Goal: Information Seeking & Learning: Learn about a topic

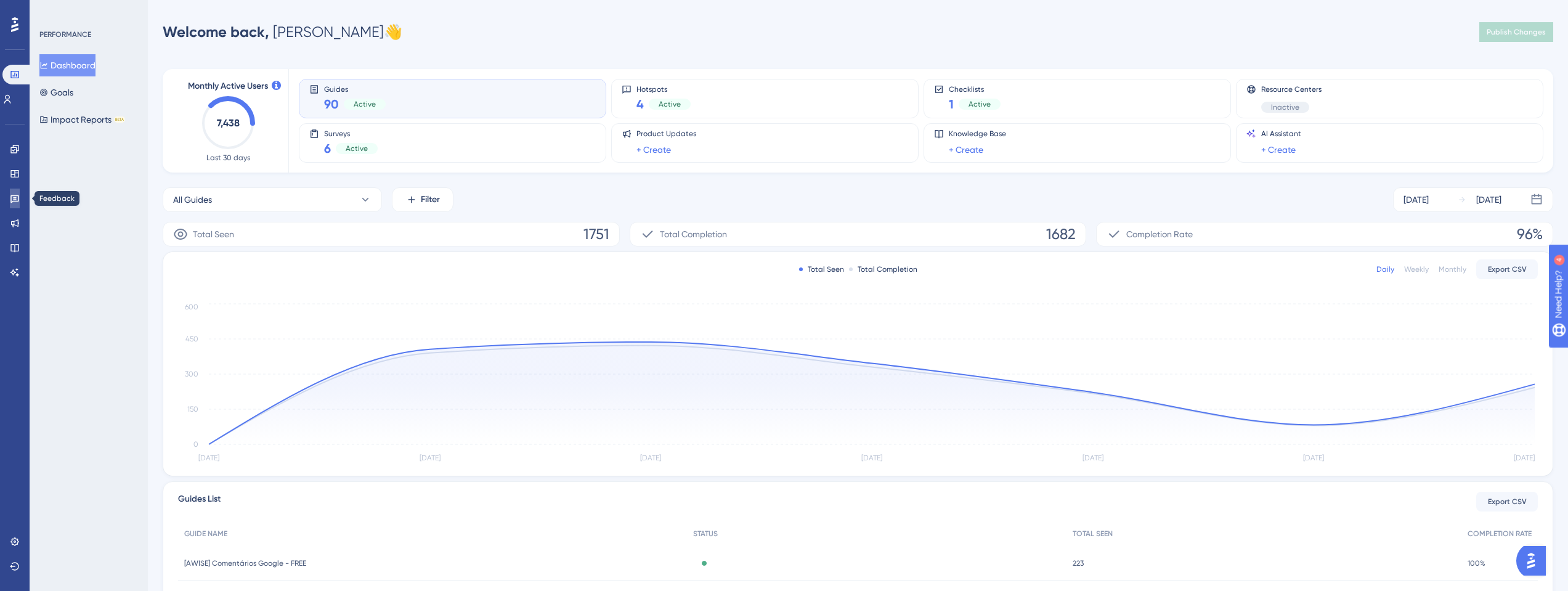
click at [10, 203] on icon at bounding box center [15, 198] width 10 height 10
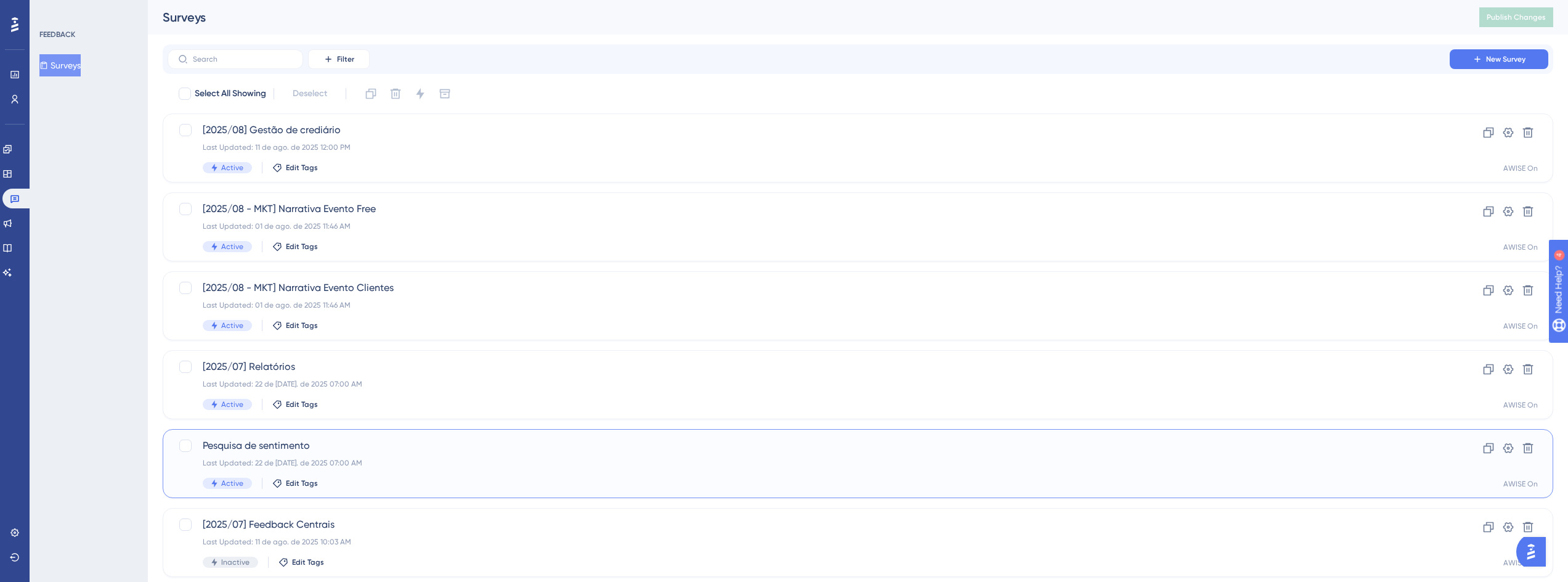
click at [306, 450] on span "Pesquisa de sentimento" at bounding box center [809, 446] width 1212 height 15
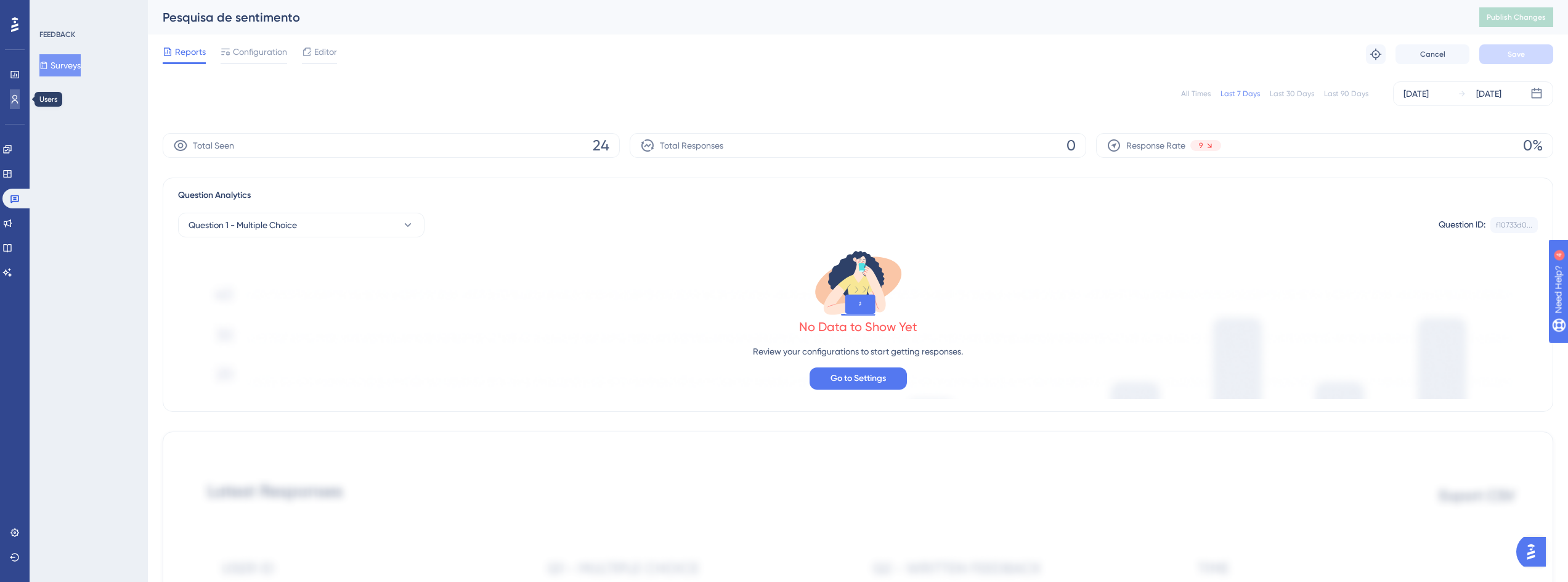
click at [15, 101] on icon at bounding box center [15, 99] width 10 height 10
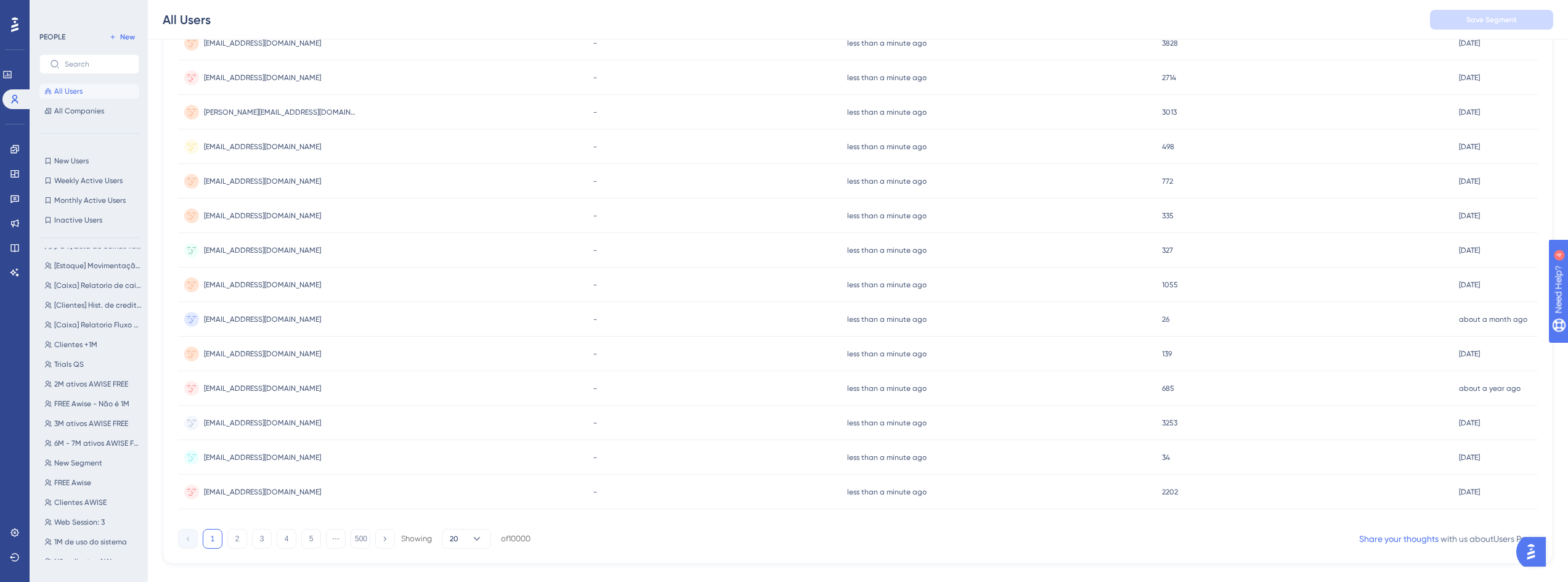
scroll to position [409, 0]
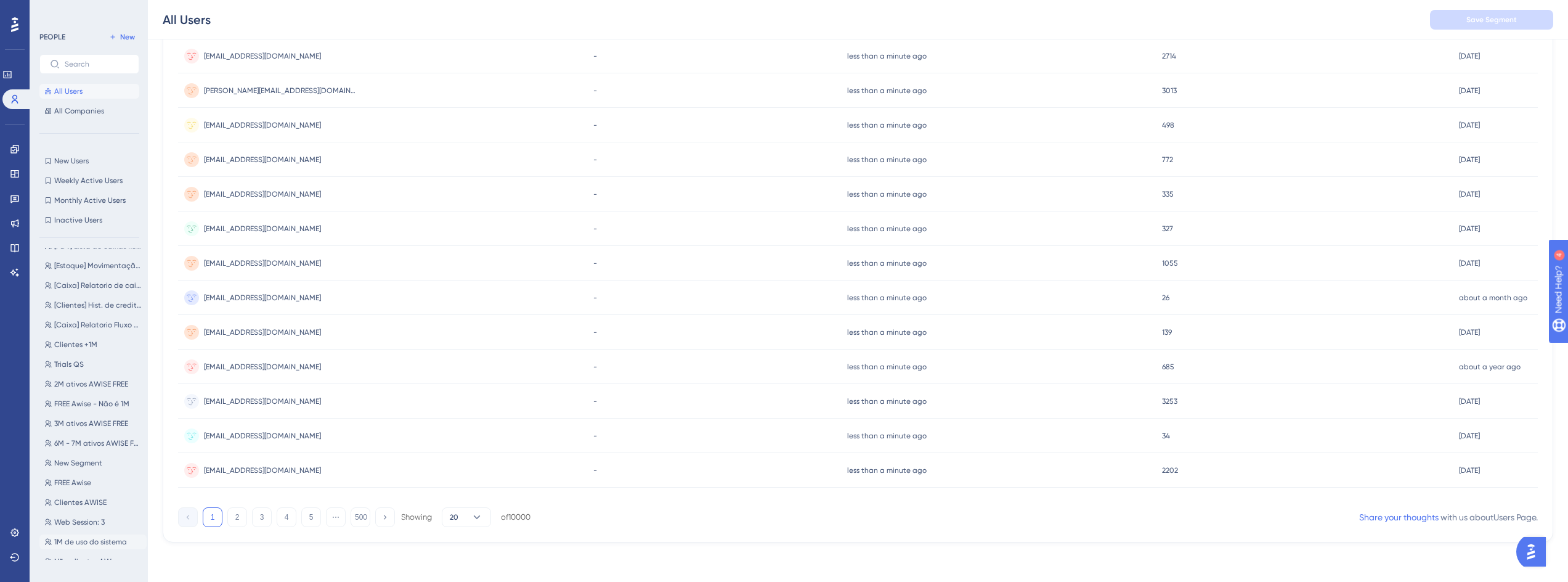
click at [104, 537] on span "1M de uso do sistema" at bounding box center [90, 541] width 72 height 10
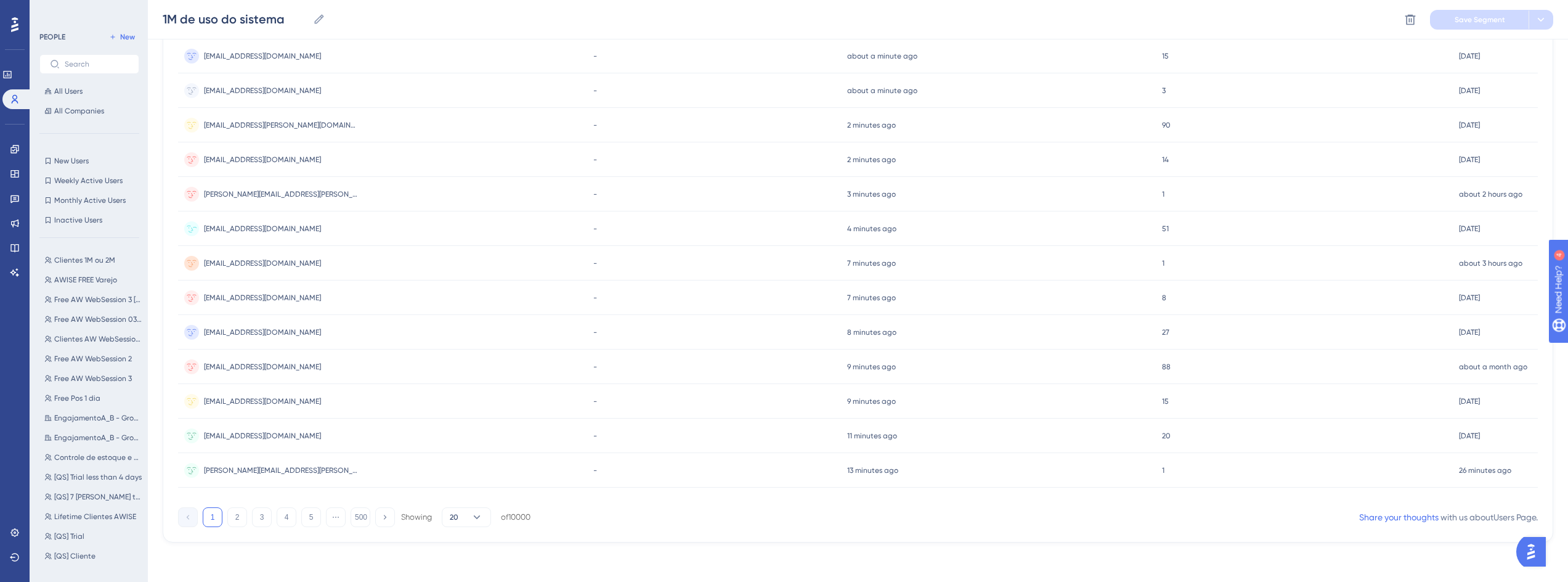
scroll to position [0, 0]
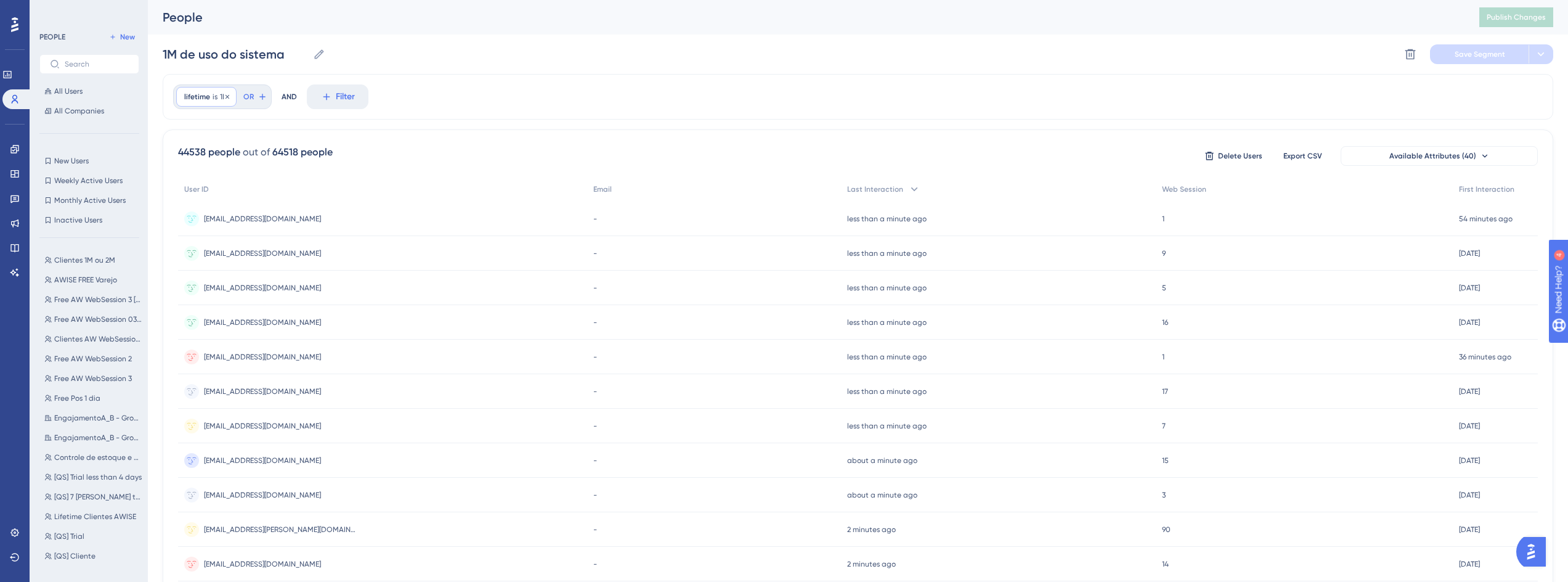
click at [213, 98] on span "is" at bounding box center [215, 96] width 5 height 10
click at [327, 102] on button "Filter" at bounding box center [337, 96] width 62 height 25
type input "status"
click at [356, 191] on button "status status" at bounding box center [406, 189] width 181 height 25
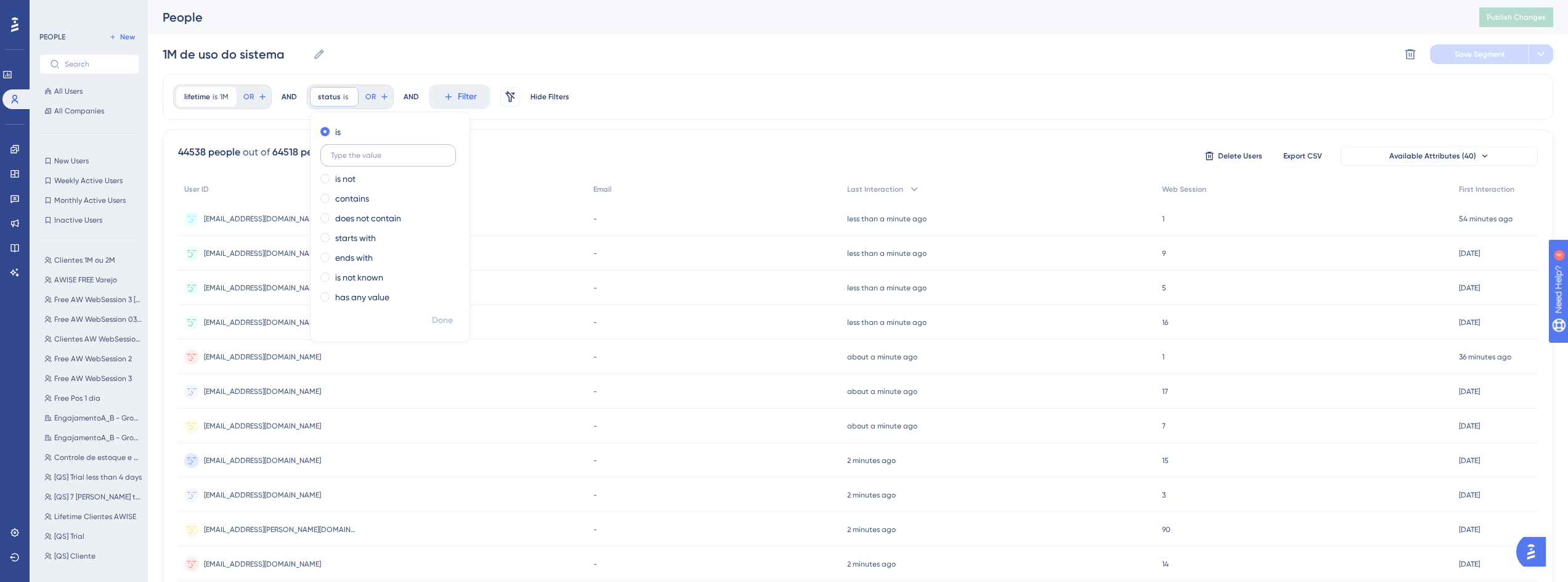
click at [375, 152] on input "text" at bounding box center [388, 155] width 114 height 9
type input "1M"
click at [399, 46] on div "1M de uso do sistema 1M de uso do sistema Delete Segment Save Segment" at bounding box center [858, 54] width 1391 height 39
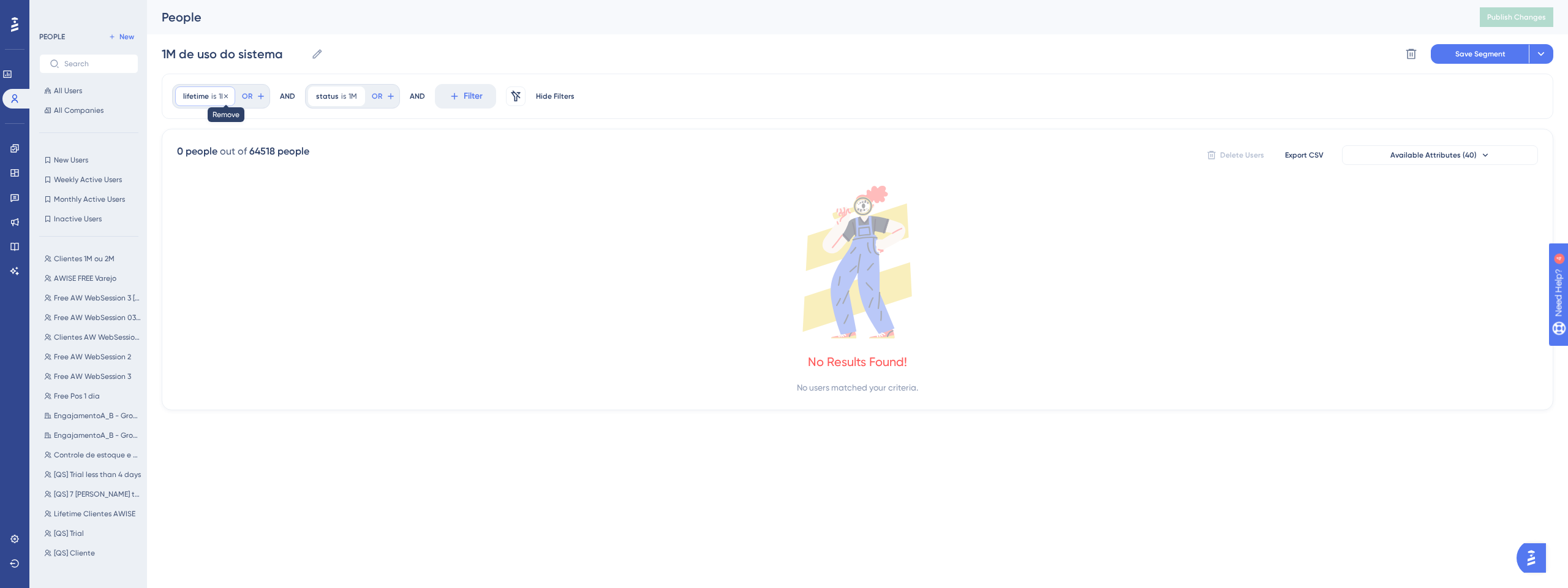
click at [224, 97] on icon at bounding box center [225, 96] width 7 height 7
click at [1039, 43] on div "1M de uso do sistema 1M de uso do sistema Delete Segment Save Segment Actions" at bounding box center [857, 54] width 1392 height 39
click at [5, 97] on link at bounding box center [17, 99] width 29 height 20
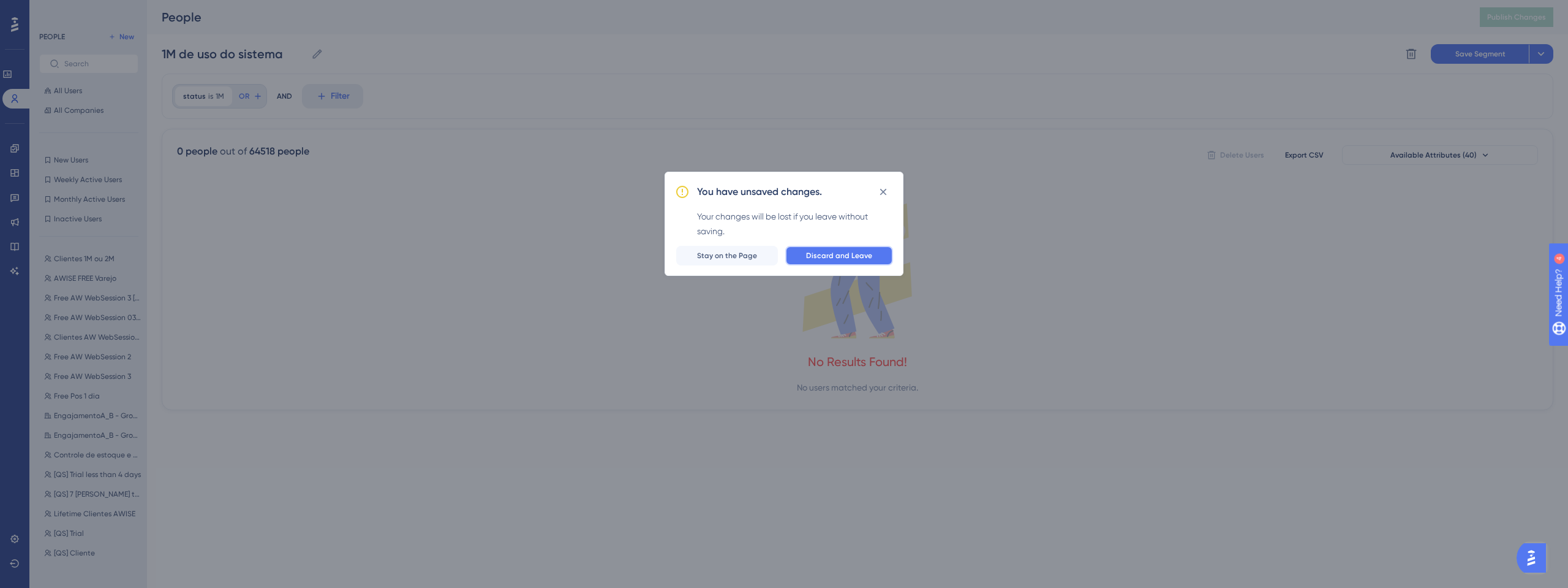
click at [847, 257] on span "Discard and Leave" at bounding box center [840, 255] width 66 height 10
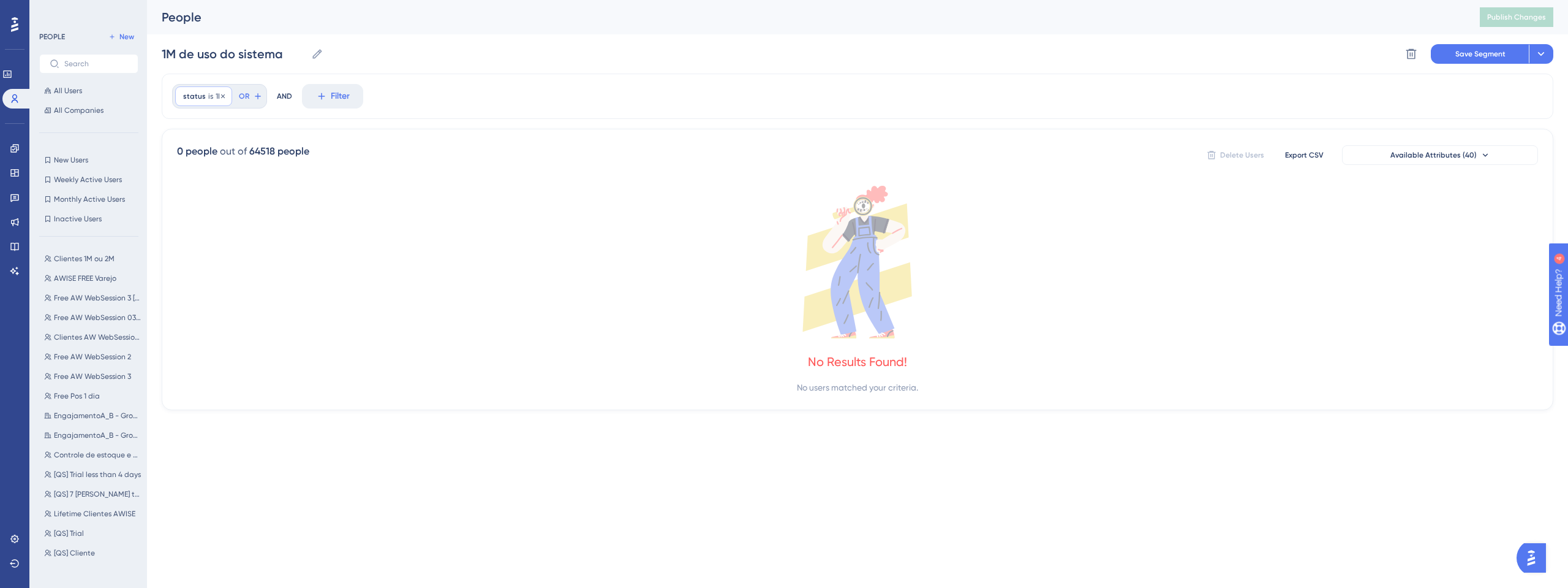
click at [227, 97] on div "status is 1M 1M Remove" at bounding box center [204, 97] width 57 height 20
click at [219, 93] on icon at bounding box center [223, 96] width 7 height 7
click at [214, 93] on div at bounding box center [845, 333] width 1446 height 499
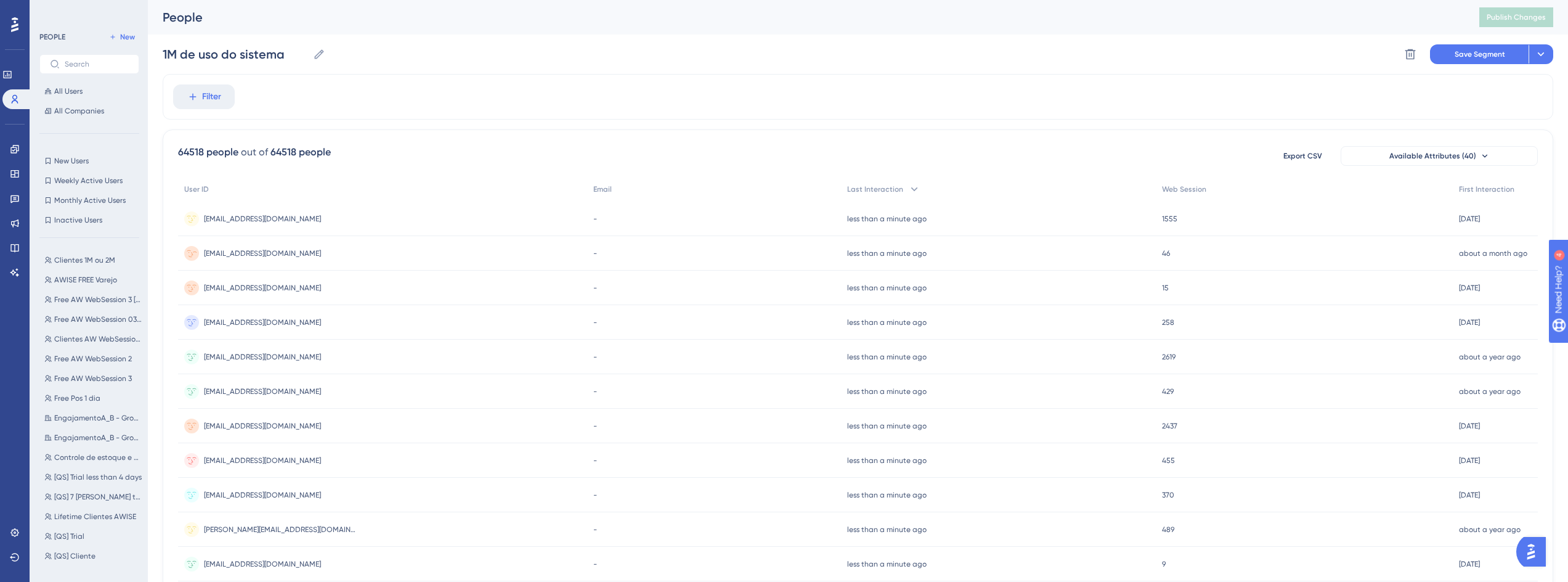
click at [225, 245] on div "[EMAIL_ADDRESS][DOMAIN_NAME] [DOMAIN_NAME][EMAIL_ADDRESS][DOMAIN_NAME]" at bounding box center [263, 253] width 117 height 35
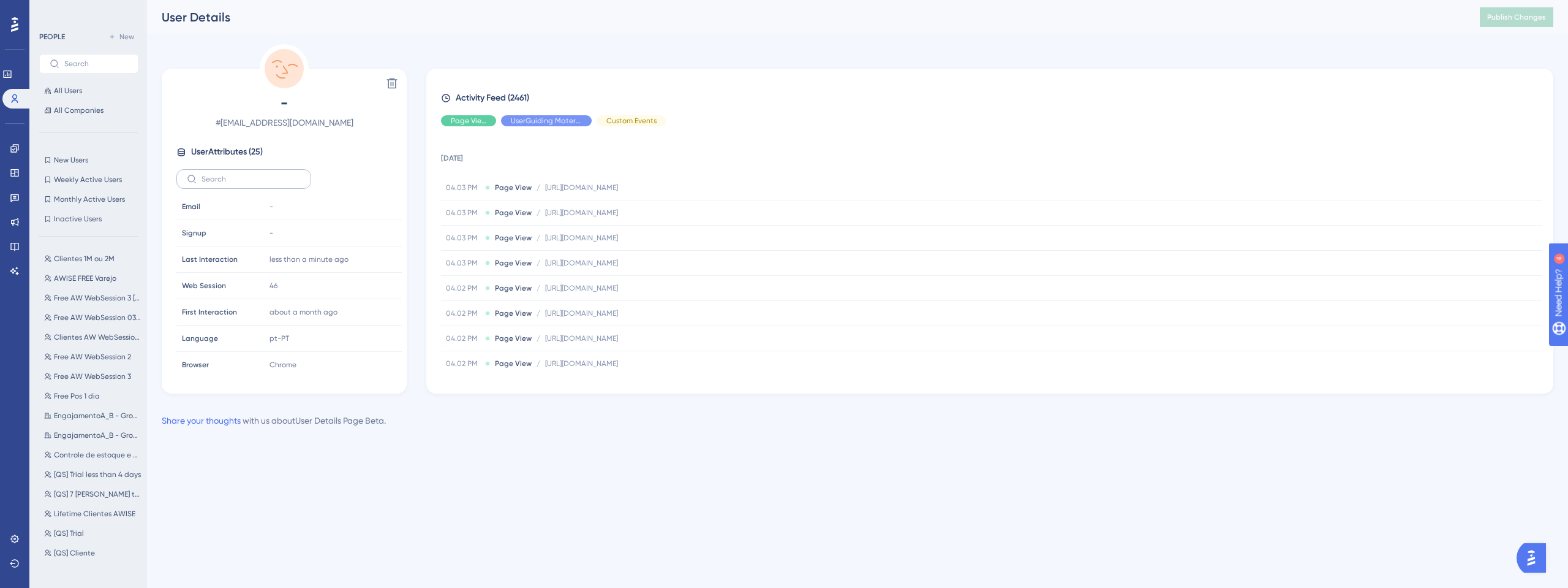
click at [291, 169] on label at bounding box center [244, 179] width 135 height 20
click at [291, 175] on input "text" at bounding box center [251, 179] width 99 height 9
type input "stat"
click at [264, 339] on div "status status CLIENTE subscription_converted_status subscription_converted_stat…" at bounding box center [289, 284] width 225 height 180
drag, startPoint x: 202, startPoint y: 180, endPoint x: 177, endPoint y: 177, distance: 25.2
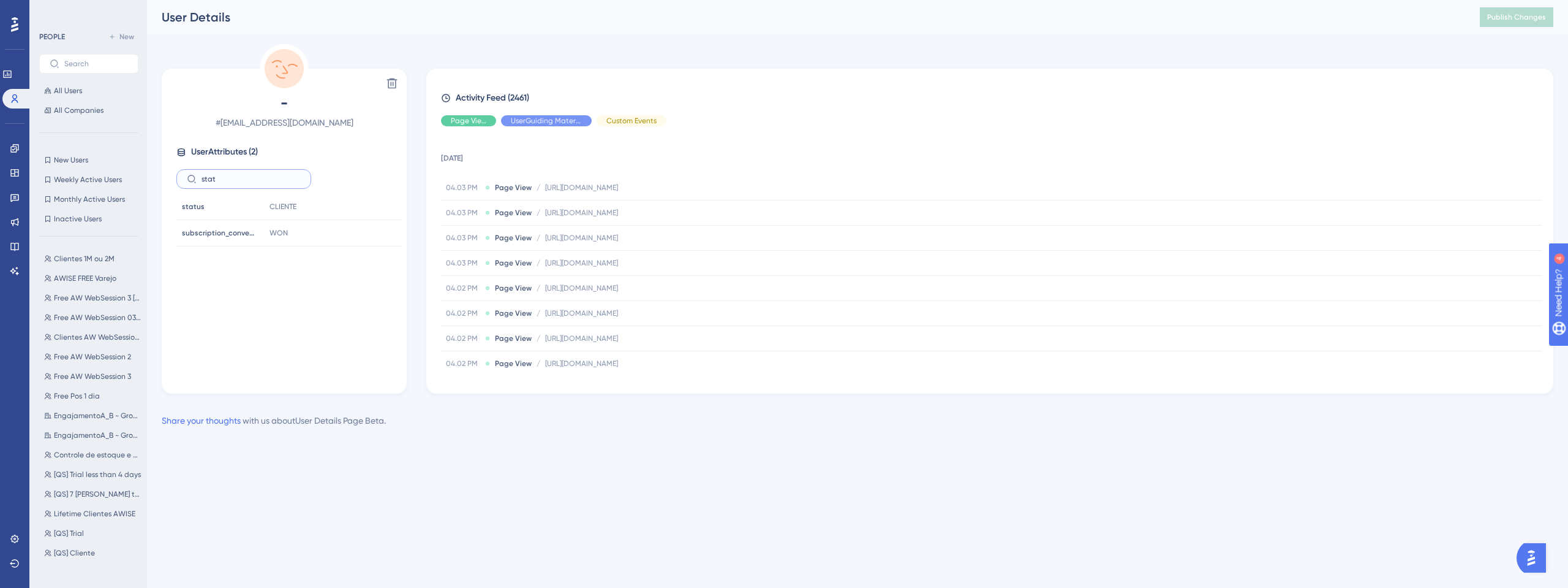
click at [177, 177] on label "stat" at bounding box center [244, 179] width 135 height 20
click at [69, 88] on span "All Users" at bounding box center [68, 91] width 28 height 10
click at [99, 93] on button "All Users" at bounding box center [89, 91] width 99 height 15
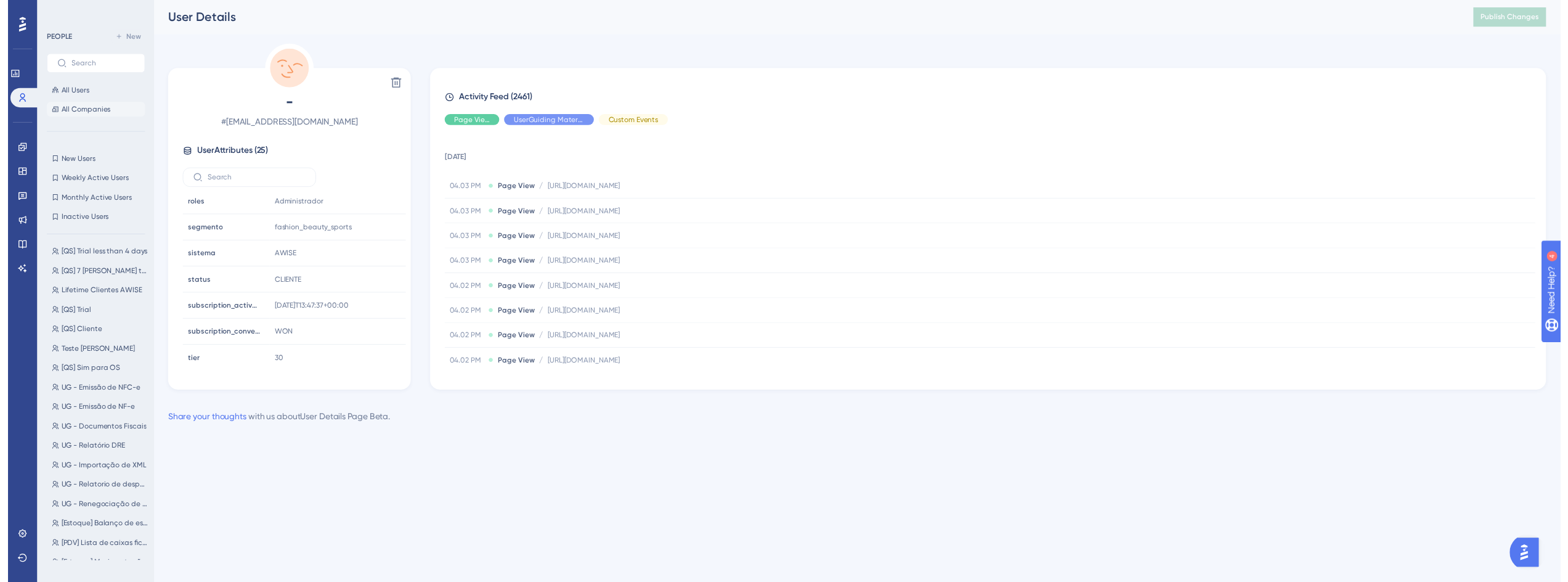
scroll to position [482, 0]
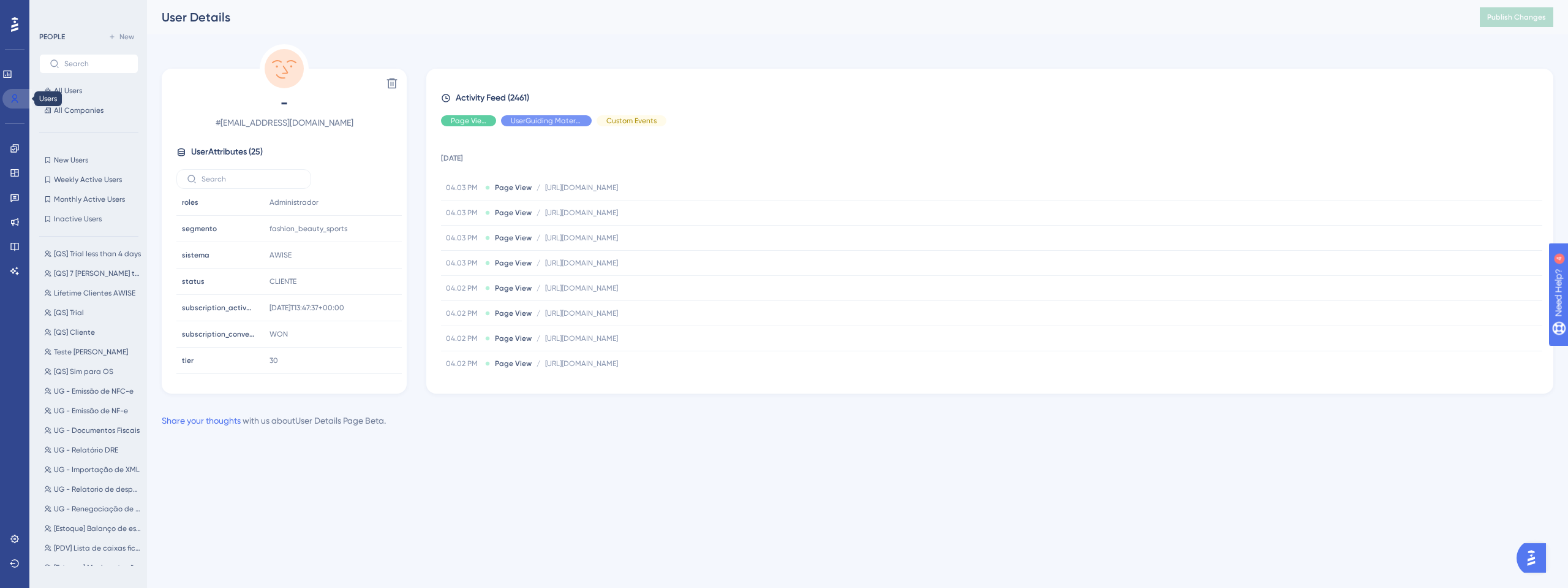
click at [17, 94] on icon at bounding box center [15, 99] width 10 height 10
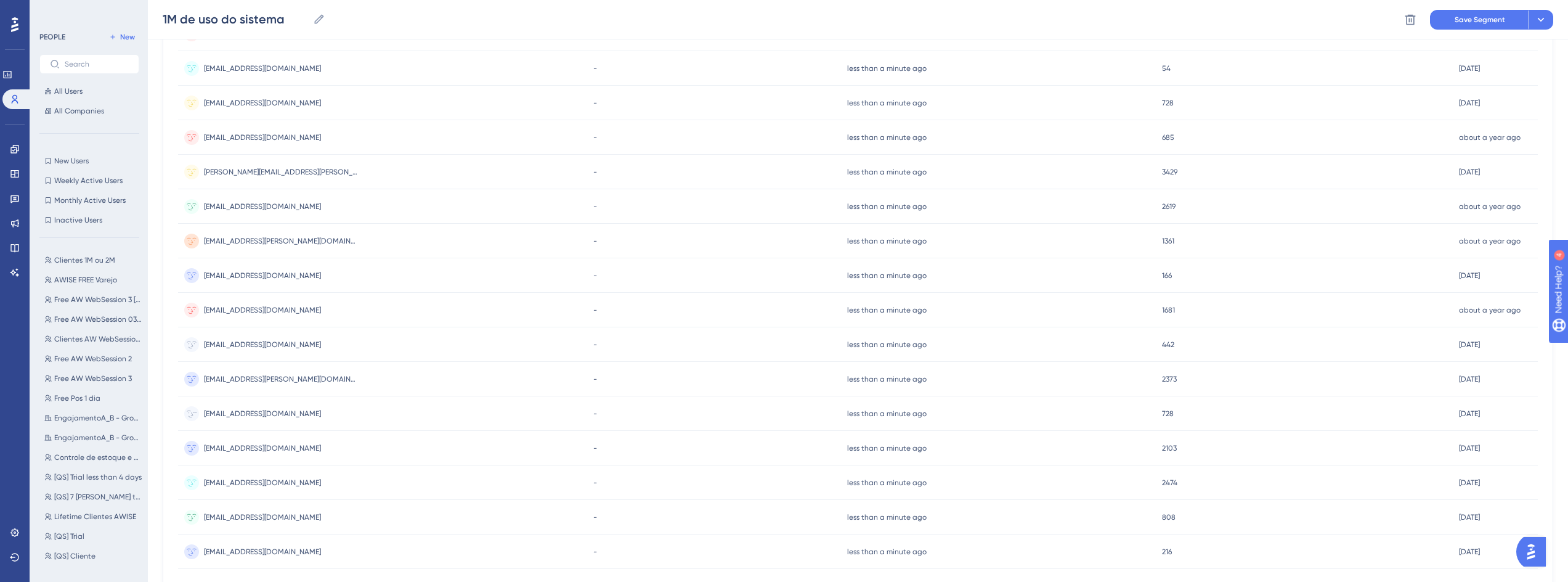
scroll to position [333, 0]
click at [267, 272] on span "[EMAIL_ADDRESS][DOMAIN_NAME]" at bounding box center [263, 270] width 117 height 10
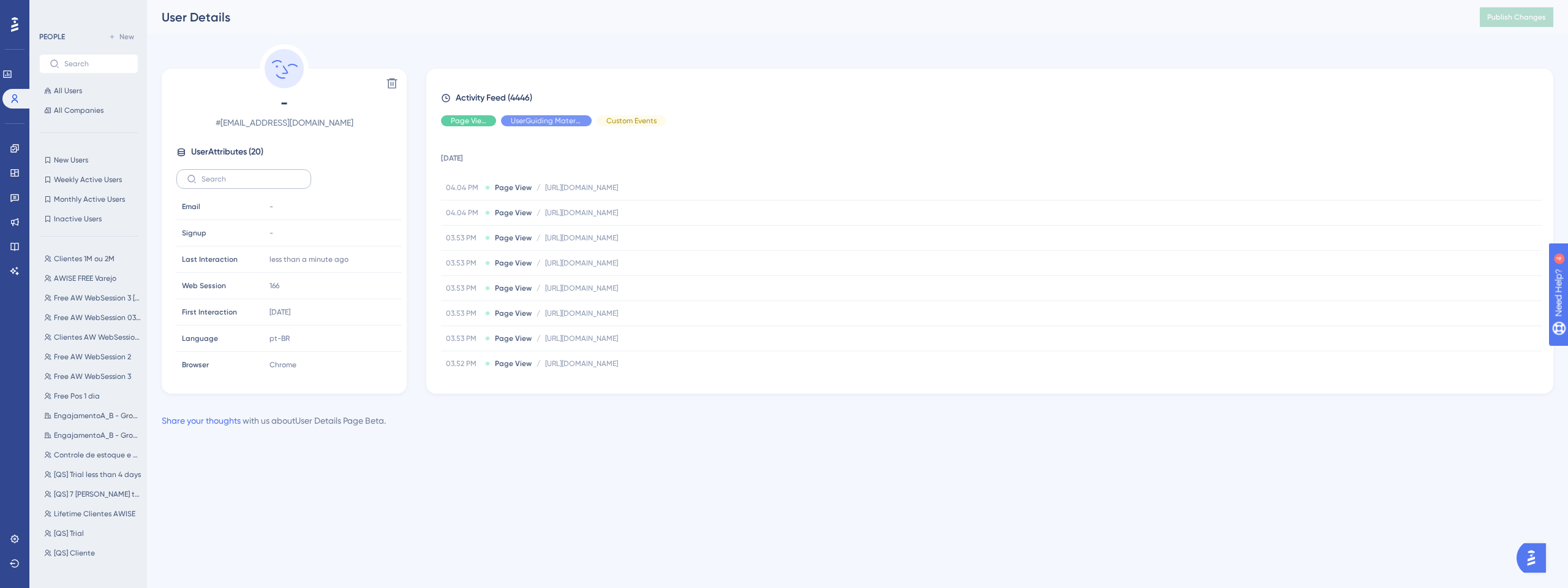
click at [265, 170] on label at bounding box center [244, 179] width 135 height 20
click at [265, 175] on input "text" at bounding box center [251, 179] width 99 height 9
type input "stat"
click at [238, 224] on div "subscription_converted_status subscription_converted_status" at bounding box center [219, 233] width 83 height 24
click at [283, 242] on div "1M Copy 1M" at bounding box center [331, 233] width 132 height 24
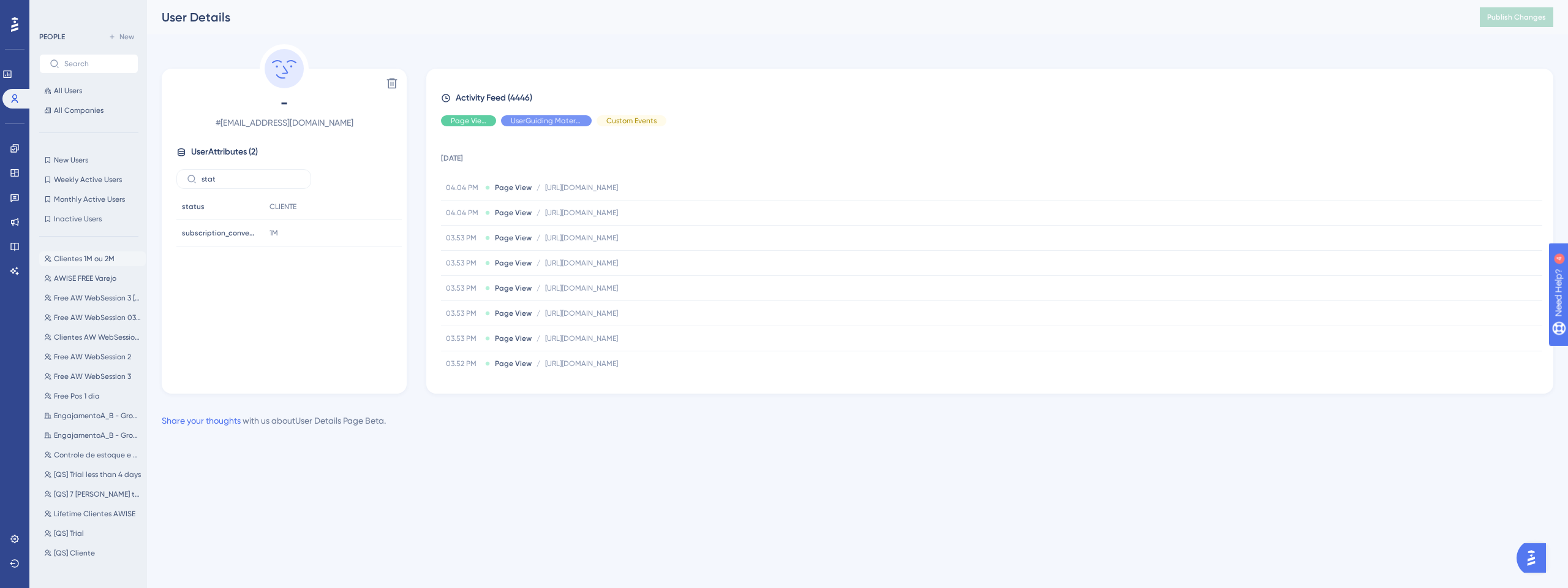
click at [89, 263] on span "Clientes 1M ou 2M" at bounding box center [85, 259] width 61 height 10
